Goal: Navigation & Orientation: Find specific page/section

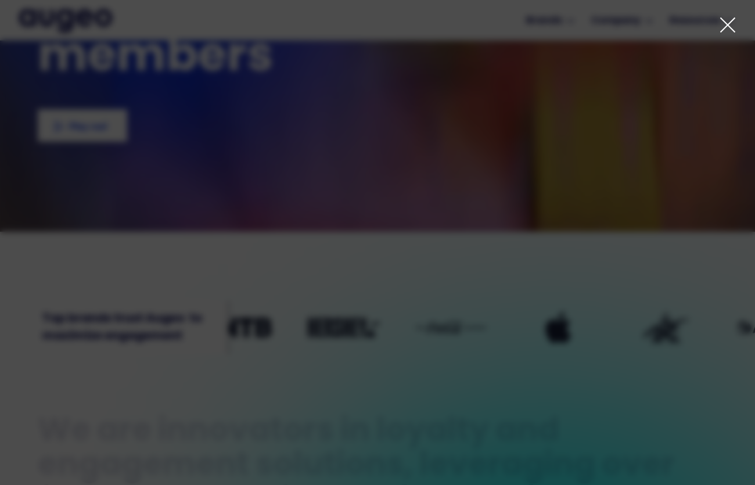
click at [730, 26] on icon at bounding box center [727, 24] width 17 height 17
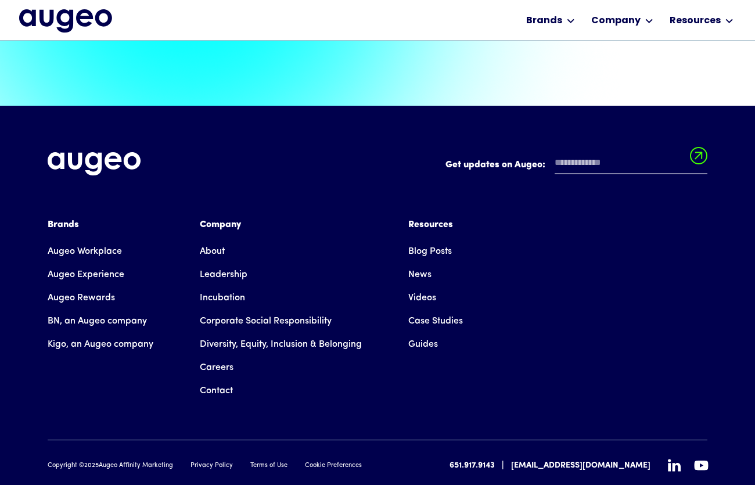
click at [216, 356] on link "Careers" at bounding box center [217, 367] width 34 height 23
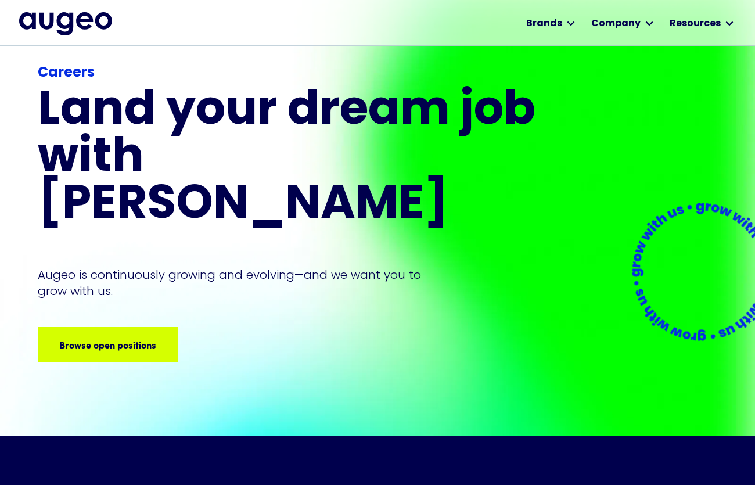
click at [98, 284] on div "Careers Land your dream job﻿ with [PERSON_NAME] is continuously growing and evo…" at bounding box center [289, 212] width 502 height 299
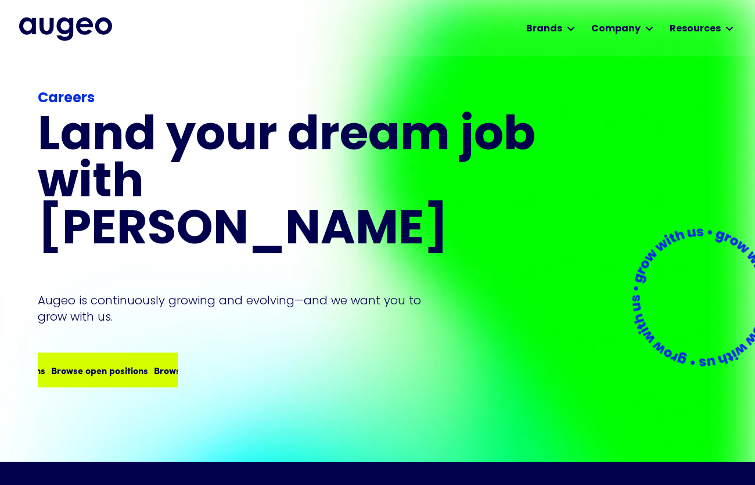
scroll to position [4, 0]
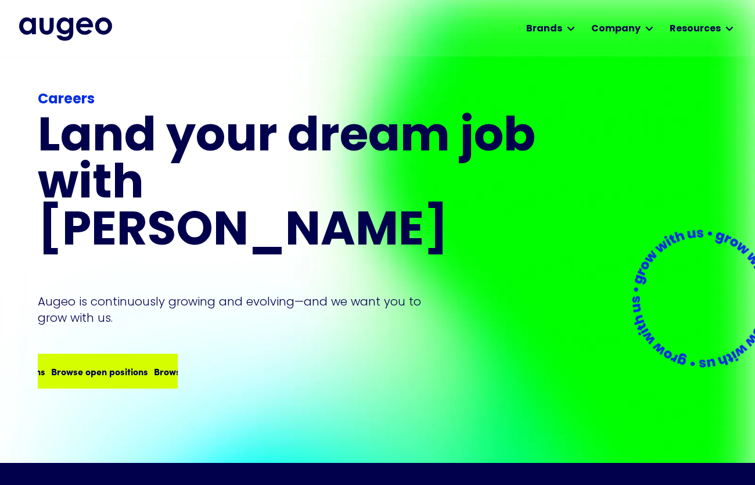
click at [98, 355] on div "Browse open positions Browse open positions Browse open positions Browse open p…" at bounding box center [108, 371] width 138 height 33
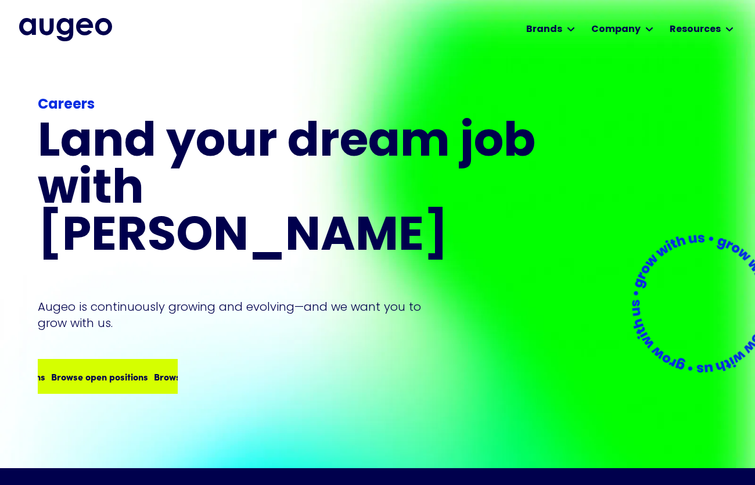
scroll to position [0, 0]
